Goal: Check status

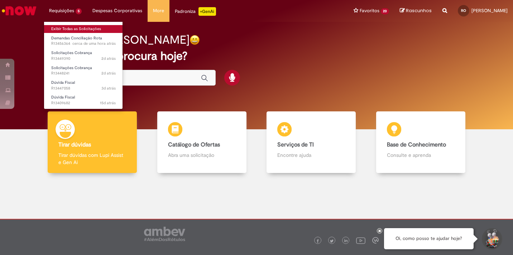
click at [75, 29] on link "Exibir Todas as Solicitações" at bounding box center [83, 29] width 79 height 8
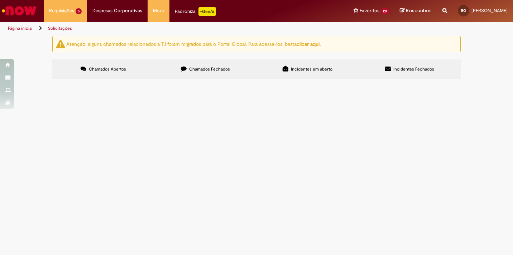
click at [205, 72] on span "Chamados Fechados" at bounding box center [209, 69] width 41 height 6
click at [0, 0] on span "Receber XML no e-mail cadastrado" at bounding box center [0, 0] width 0 height 0
click at [0, 0] on span "Clientes Especiais EG e [GEOGRAPHIC_DATA]" at bounding box center [0, 0] width 0 height 0
click at [0, 0] on span "R13309110" at bounding box center [0, 0] width 0 height 0
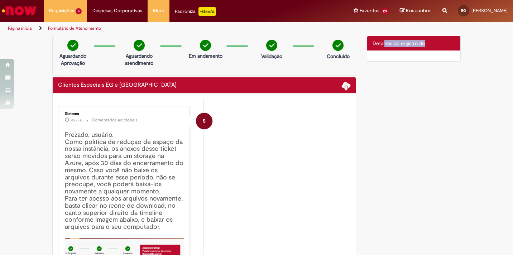
drag, startPoint x: 382, startPoint y: 44, endPoint x: 429, endPoint y: 44, distance: 46.2
click at [429, 44] on div "Detalhes do tíquete Detalhes do registro de" at bounding box center [414, 43] width 94 height 14
drag, startPoint x: 429, startPoint y: 44, endPoint x: 431, endPoint y: 48, distance: 4.2
click at [431, 47] on div "Detalhes do tíquete Detalhes do registro de" at bounding box center [414, 43] width 94 height 14
